Goal: Task Accomplishment & Management: Manage account settings

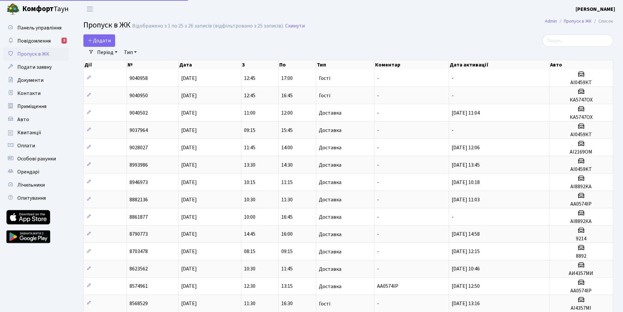
select select "25"
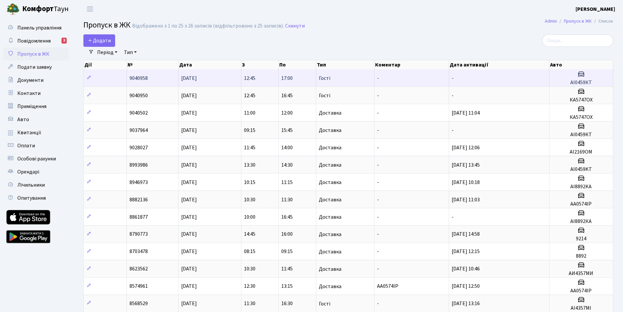
click at [311, 79] on td "17:00" at bounding box center [297, 77] width 37 height 17
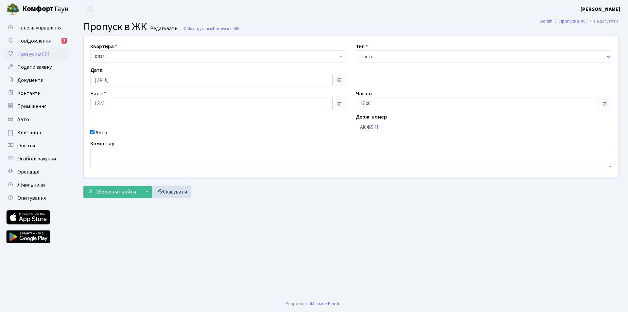
click at [608, 105] on span at bounding box center [605, 104] width 14 height 12
click at [606, 103] on span at bounding box center [604, 103] width 5 height 5
click at [604, 103] on span at bounding box center [604, 103] width 5 height 5
click at [369, 102] on input "17:00" at bounding box center [477, 104] width 242 height 12
click at [374, 125] on icon at bounding box center [374, 126] width 18 height 18
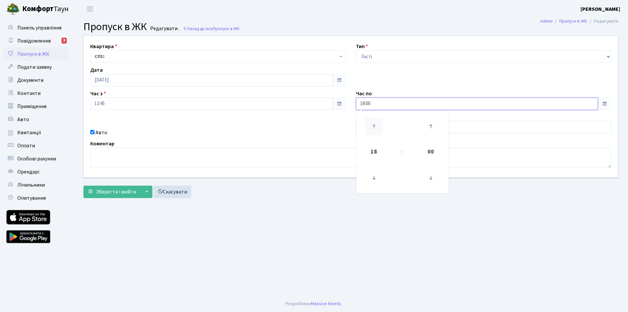
click at [374, 125] on icon at bounding box center [374, 126] width 18 height 18
type input "19:00"
click at [114, 190] on span "Зберегти і вийти" at bounding box center [116, 191] width 40 height 7
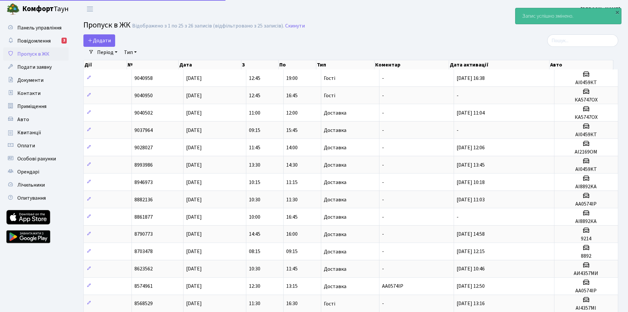
select select "25"
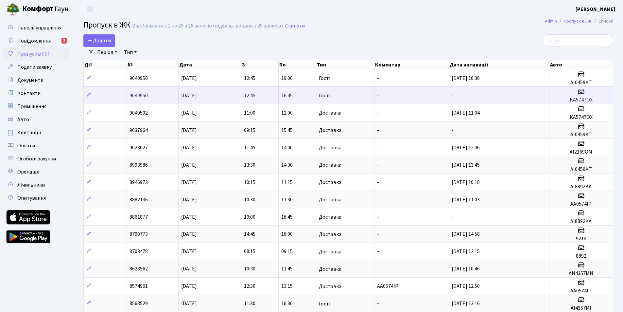
click at [335, 95] on td "Гості" at bounding box center [345, 94] width 58 height 17
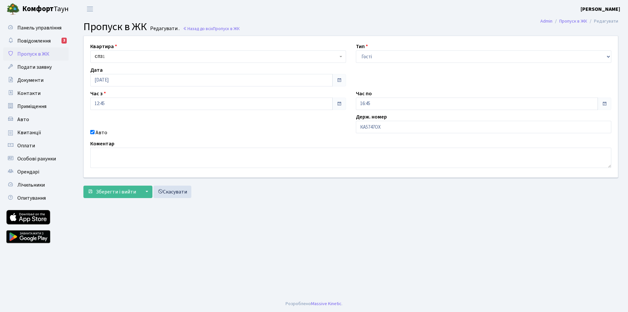
click at [606, 103] on span at bounding box center [604, 103] width 5 height 5
click at [605, 102] on span at bounding box center [604, 103] width 5 height 5
click at [372, 101] on input "16:45" at bounding box center [477, 104] width 242 height 12
click at [373, 125] on icon at bounding box center [374, 126] width 18 height 18
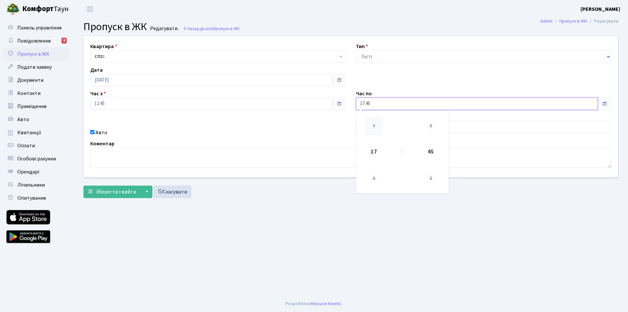
type input "18:45"
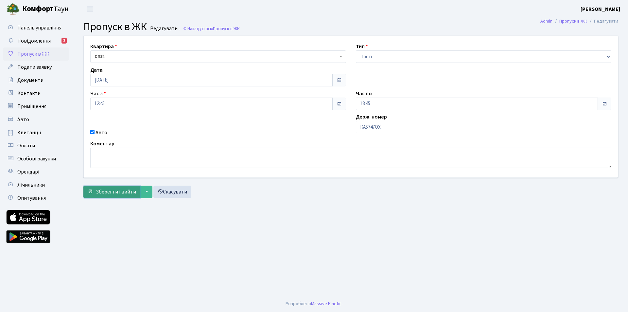
click at [126, 190] on span "Зберегти і вийти" at bounding box center [116, 191] width 40 height 7
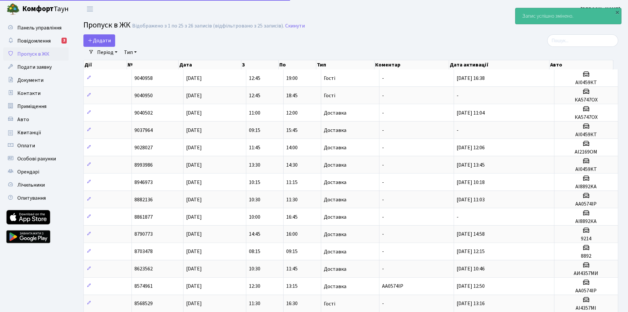
select select "25"
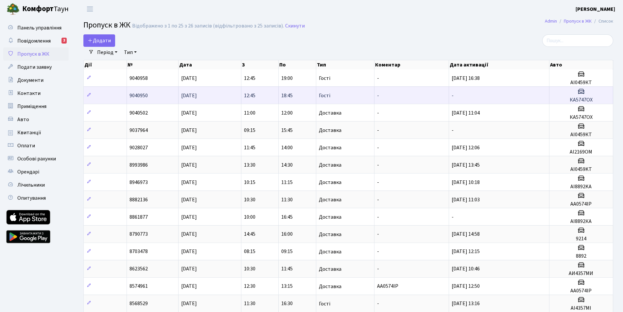
click at [580, 91] on icon at bounding box center [581, 91] width 8 height 8
click at [579, 90] on icon at bounding box center [581, 91] width 8 height 8
click at [581, 88] on icon at bounding box center [581, 91] width 8 height 8
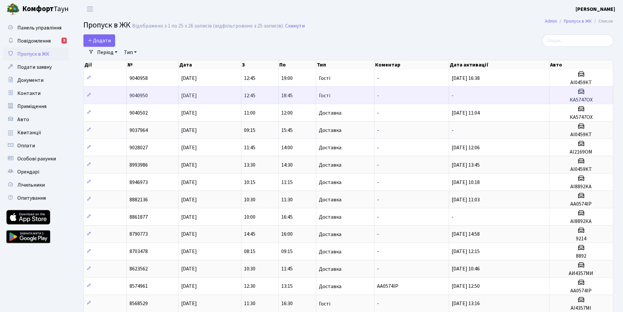
click at [581, 89] on icon at bounding box center [581, 91] width 8 height 8
click at [478, 94] on td "-" at bounding box center [499, 94] width 100 height 17
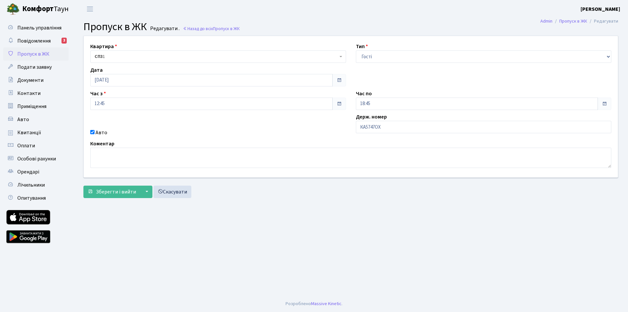
click at [605, 105] on span at bounding box center [604, 103] width 5 height 5
click at [604, 103] on span at bounding box center [604, 103] width 5 height 5
click at [382, 103] on input "18:45" at bounding box center [477, 104] width 242 height 12
click at [431, 124] on icon at bounding box center [431, 126] width 18 height 18
type input "19:00"
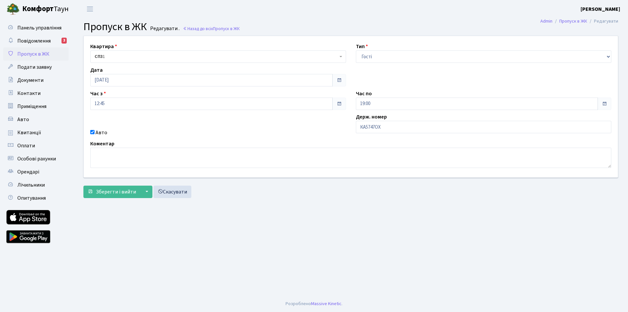
click at [526, 220] on main "Admin Пропуск в ЖК Редагувати Пропуск в ЖК Редагувати . Назад до всіх Пропуск в…" at bounding box center [351, 156] width 555 height 277
click at [607, 101] on span at bounding box center [604, 103] width 5 height 5
click at [603, 105] on span at bounding box center [604, 103] width 5 height 5
click at [123, 192] on span "Зберегти і вийти" at bounding box center [116, 191] width 40 height 7
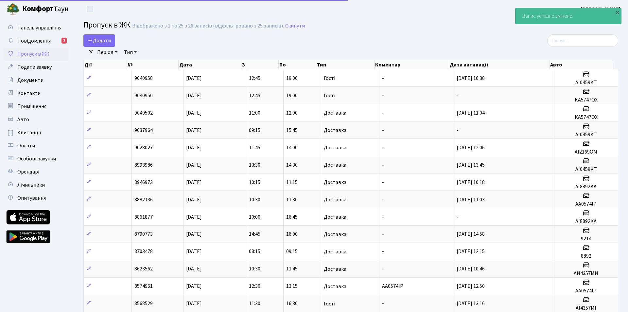
select select "25"
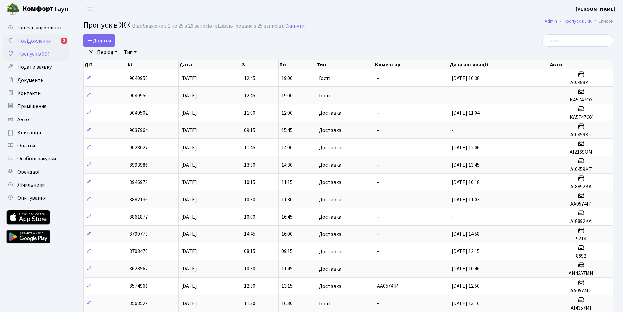
click at [38, 42] on span "Повідомлення" at bounding box center [33, 40] width 33 height 7
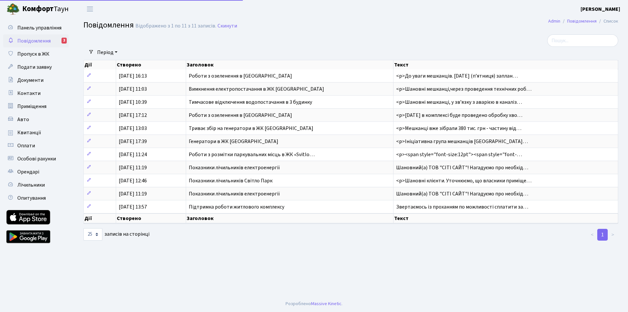
select select "25"
click at [38, 52] on span "Пропуск в ЖК" at bounding box center [33, 53] width 32 height 7
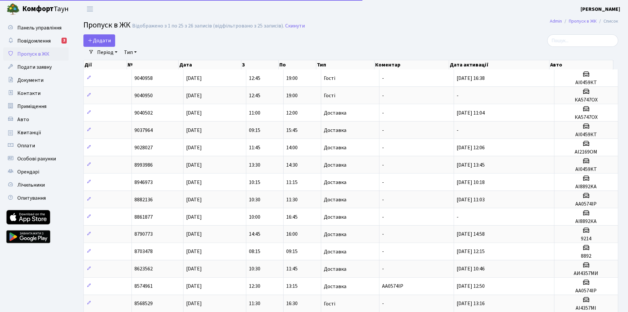
select select "25"
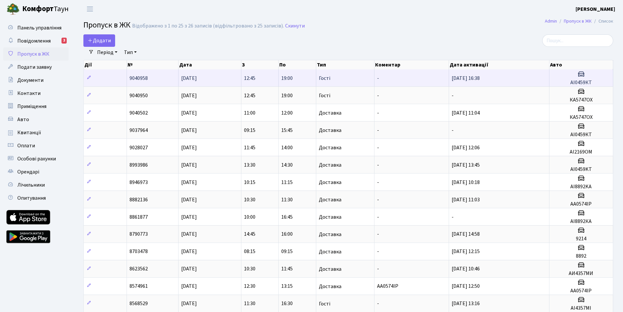
click at [584, 81] on h5 "АІ0459КТ" at bounding box center [581, 83] width 58 height 6
click at [583, 80] on h5 "АІ0459КТ" at bounding box center [581, 83] width 58 height 6
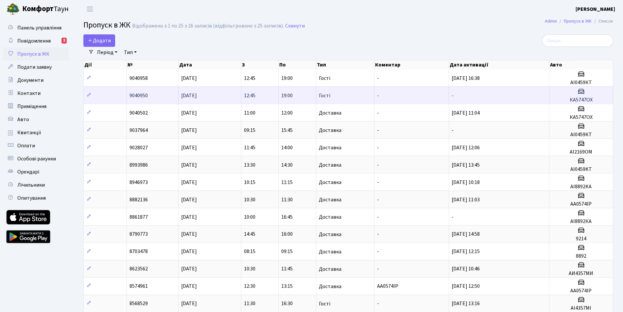
click at [582, 94] on icon at bounding box center [581, 91] width 8 height 8
click at [580, 96] on h3 at bounding box center [581, 91] width 58 height 9
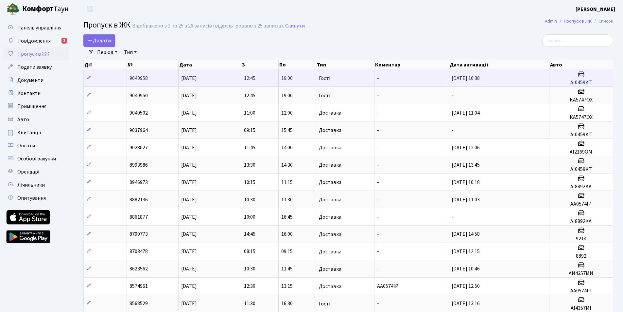
click at [583, 80] on h5 "АІ0459КТ" at bounding box center [581, 83] width 58 height 6
click at [290, 79] on span "19:00" at bounding box center [286, 78] width 11 height 7
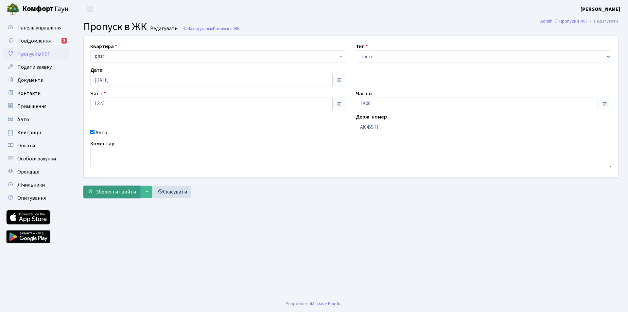
click at [121, 191] on span "Зберегти і вийти" at bounding box center [116, 191] width 40 height 7
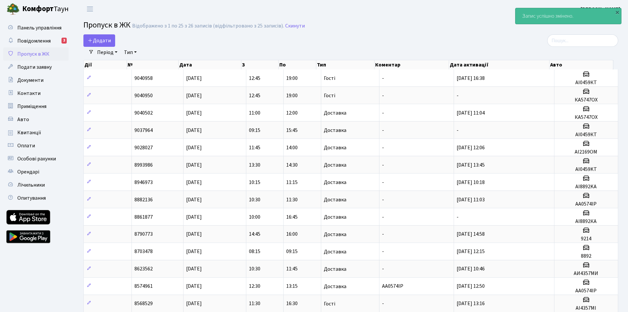
select select "25"
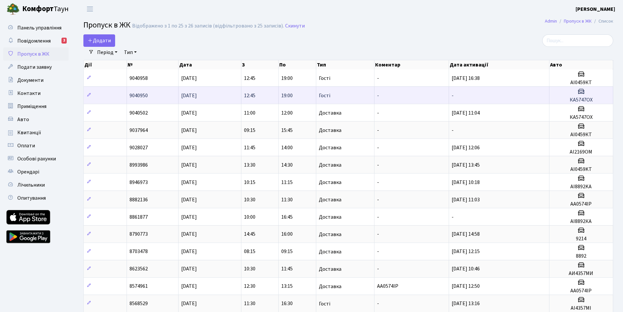
click at [581, 90] on icon at bounding box center [581, 91] width 8 height 8
click at [582, 91] on icon at bounding box center [581, 91] width 8 height 8
click at [331, 97] on td "Гості" at bounding box center [345, 94] width 58 height 17
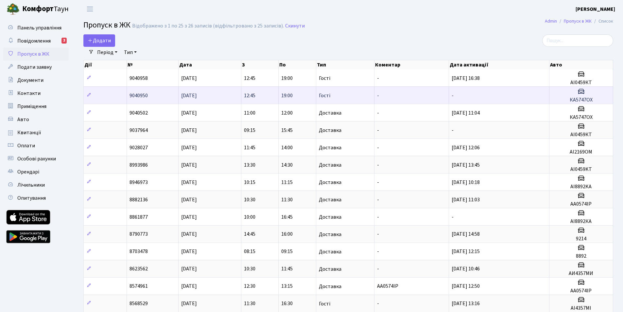
click at [331, 97] on td "Гості" at bounding box center [345, 94] width 58 height 17
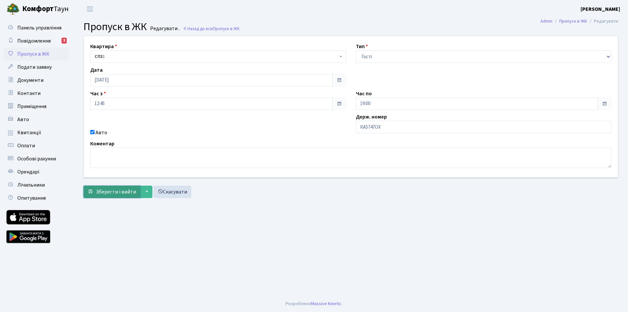
click at [118, 192] on span "Зберегти і вийти" at bounding box center [116, 191] width 40 height 7
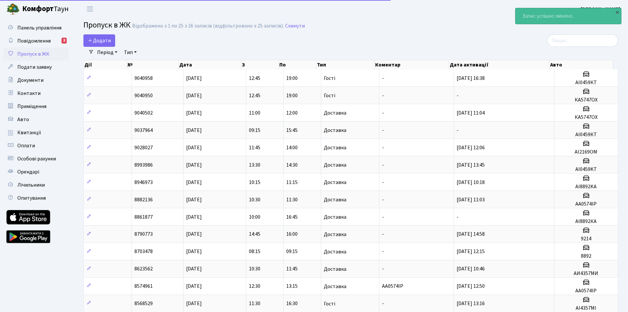
select select "25"
